Goal: Transaction & Acquisition: Subscribe to service/newsletter

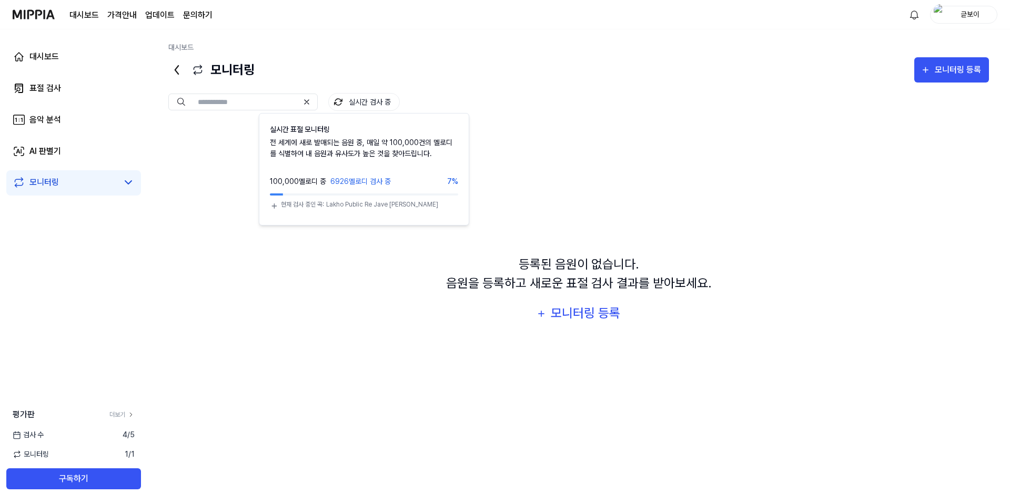
click at [354, 101] on button "실시간 검사 중" at bounding box center [364, 102] width 72 height 18
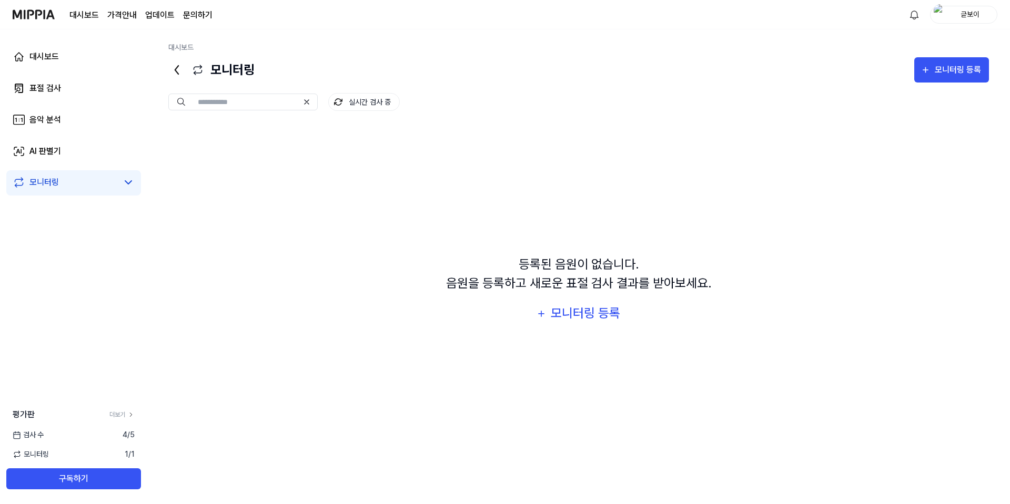
click at [360, 101] on button "실시간 검사 중" at bounding box center [364, 102] width 72 height 18
click at [248, 231] on div "등록된 음원이 없습니다. 음원을 등록하고 새로운 표절 검사 결과를 받아보세요. 모니터링 등록" at bounding box center [578, 291] width 820 height 332
click at [91, 458] on div "모니터링 1 / 1" at bounding box center [73, 454] width 147 height 11
click at [131, 454] on span "1 / 1" at bounding box center [130, 454] width 10 height 11
click at [28, 455] on span "모니터링" at bounding box center [31, 454] width 36 height 11
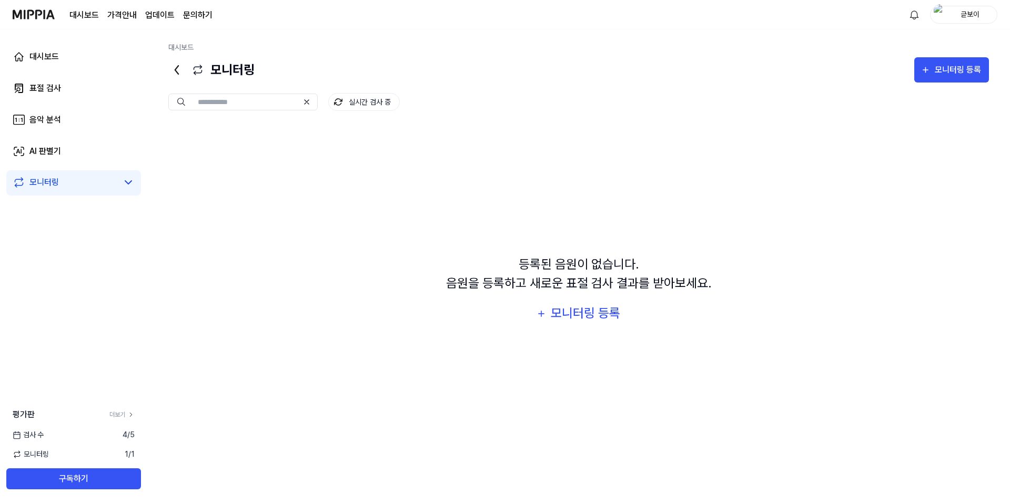
click at [238, 250] on div "등록된 음원이 없습니다. 음원을 등록하고 새로운 표절 검사 결과를 받아보세요. 모니터링 등록" at bounding box center [578, 291] width 820 height 332
click at [53, 62] on div "대시보드" at bounding box center [43, 56] width 29 height 13
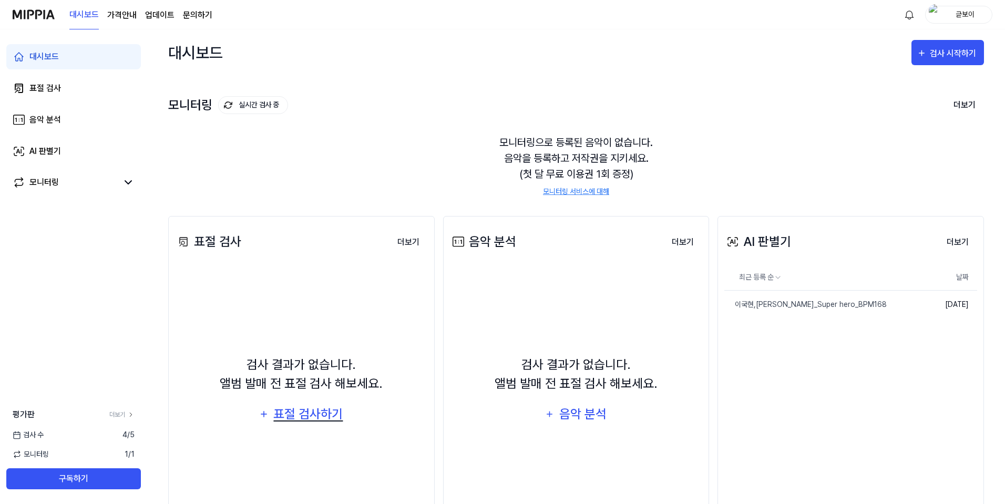
click at [319, 420] on div "표절 검사하기" at bounding box center [309, 414] width 72 height 20
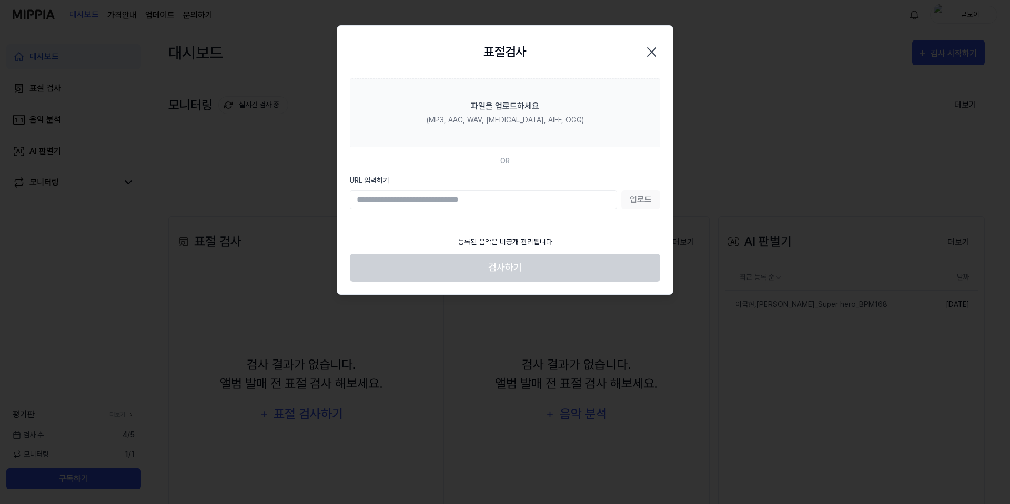
click at [649, 48] on icon "button" at bounding box center [651, 52] width 17 height 17
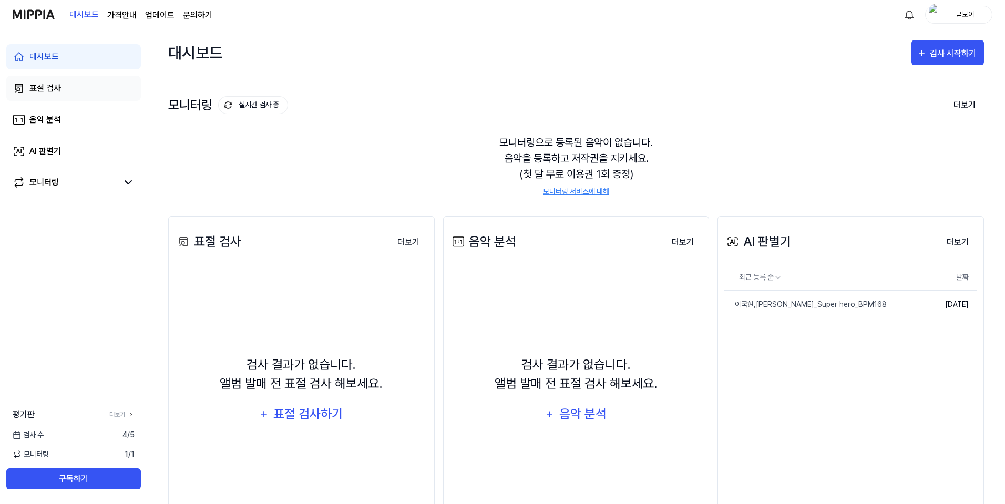
click at [63, 86] on link "표절 검사" at bounding box center [73, 88] width 135 height 25
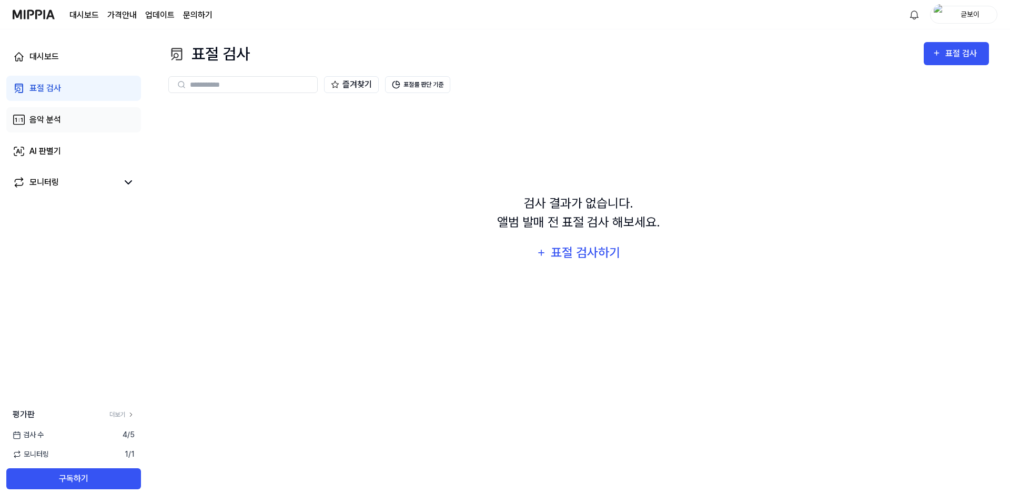
click at [42, 121] on div "음악 분석" at bounding box center [45, 120] width 32 height 13
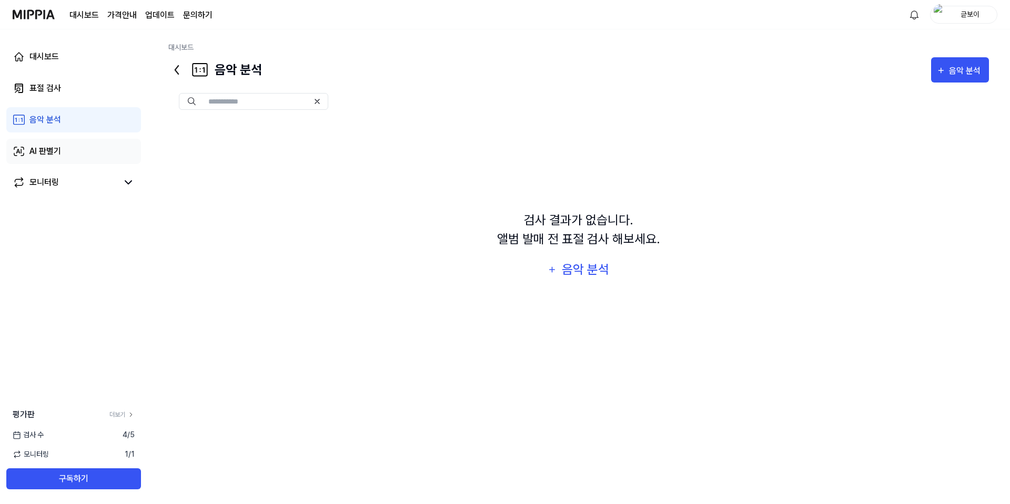
click at [50, 157] on div "AI 판별기" at bounding box center [45, 151] width 32 height 13
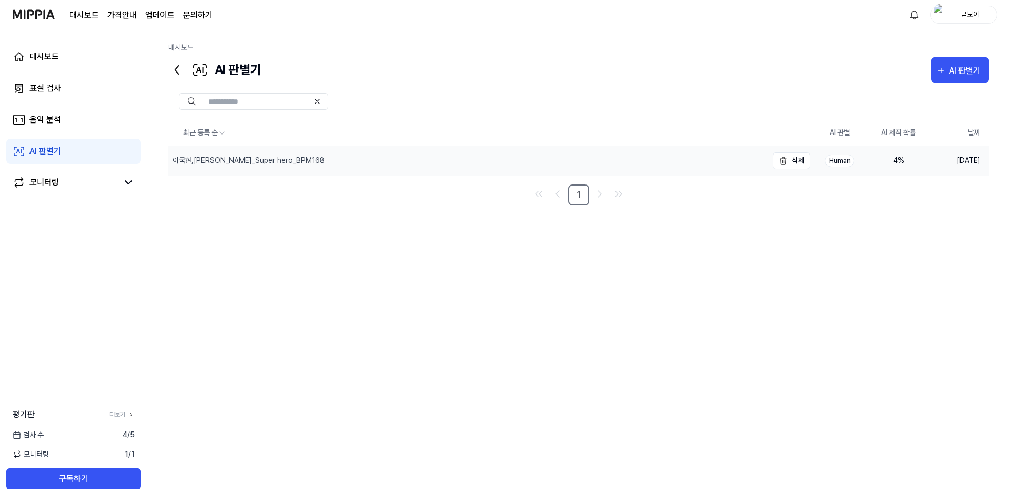
click at [250, 159] on div "이국현,[PERSON_NAME]_Super hero_BPM168" at bounding box center [248, 160] width 152 height 11
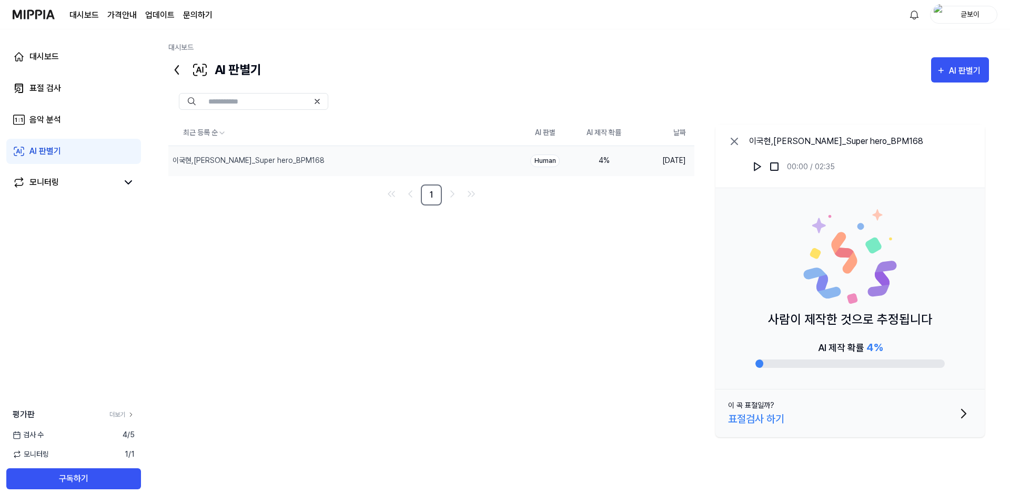
click at [879, 424] on button "이 곡 표절일까? 표절검사 하기" at bounding box center [849, 414] width 269 height 48
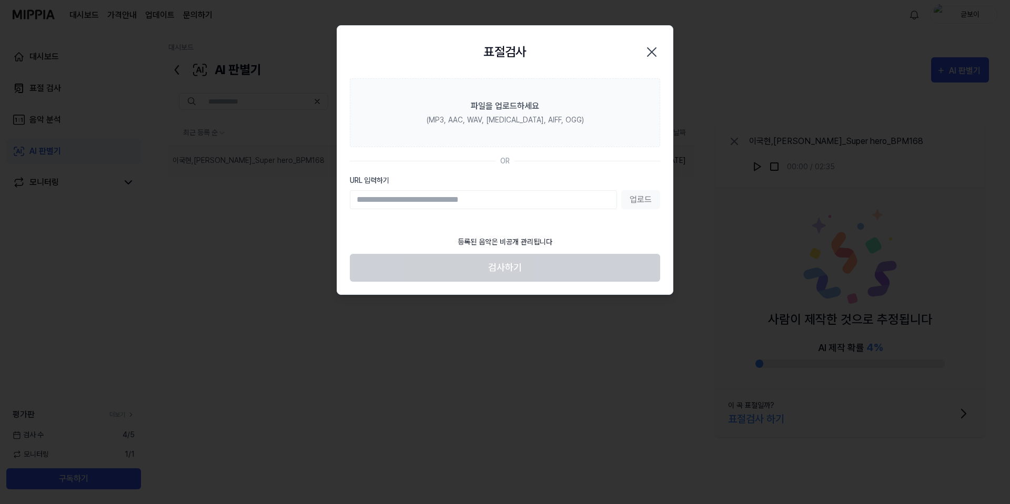
click at [652, 54] on icon "button" at bounding box center [651, 52] width 17 height 17
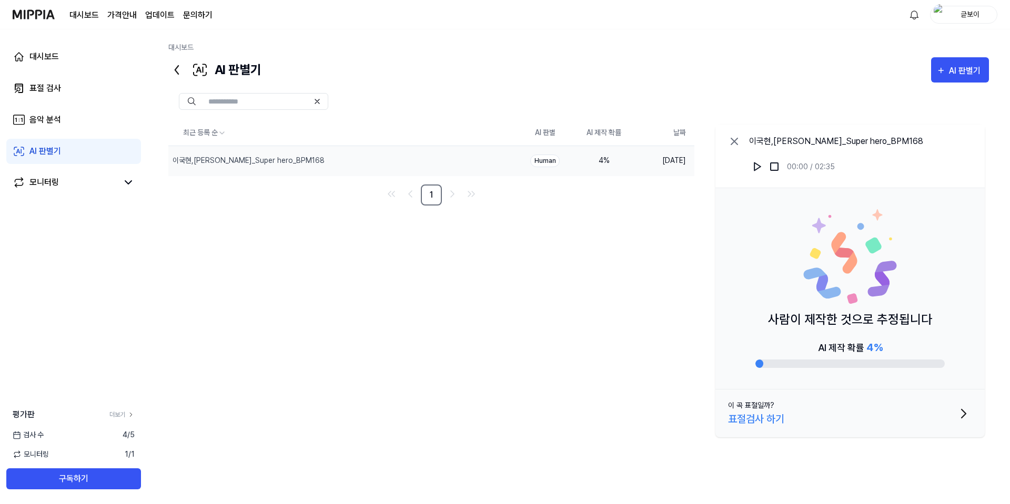
drag, startPoint x: 626, startPoint y: 296, endPoint x: 584, endPoint y: 226, distance: 81.3
click at [626, 293] on div "최근 등록 순 AI 판별 AI 제작 확률 날짜 이국현,[PERSON_NAME]_Super hero_BPM168 삭제 Human 4 % [DAT…" at bounding box center [578, 284] width 820 height 328
click at [240, 162] on div "이국현,[PERSON_NAME]_Super hero_BPM168" at bounding box center [248, 160] width 152 height 11
click at [53, 452] on div "모니터링 1 / 1" at bounding box center [73, 454] width 147 height 11
click at [87, 483] on button "구독하기" at bounding box center [73, 478] width 135 height 21
